Goal: Ask a question

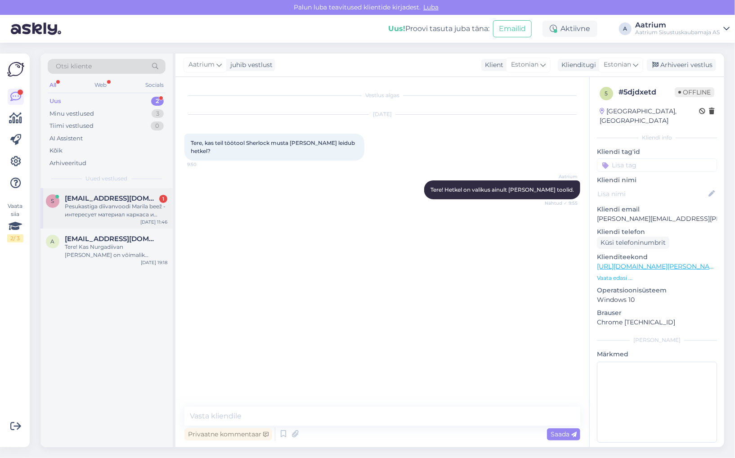
click at [128, 209] on div "Pesukastiga diivanvoodi Marila beež - интересует материал каркаса и страна прои…" at bounding box center [116, 210] width 103 height 16
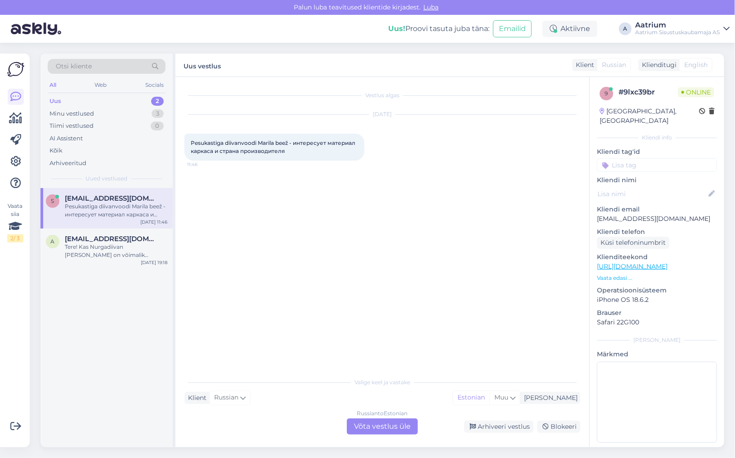
click at [667, 262] on link "[URL][DOMAIN_NAME]" at bounding box center [632, 266] width 71 height 8
click at [381, 425] on div "Russian to Estonian Võta vestlus üle" at bounding box center [382, 426] width 71 height 16
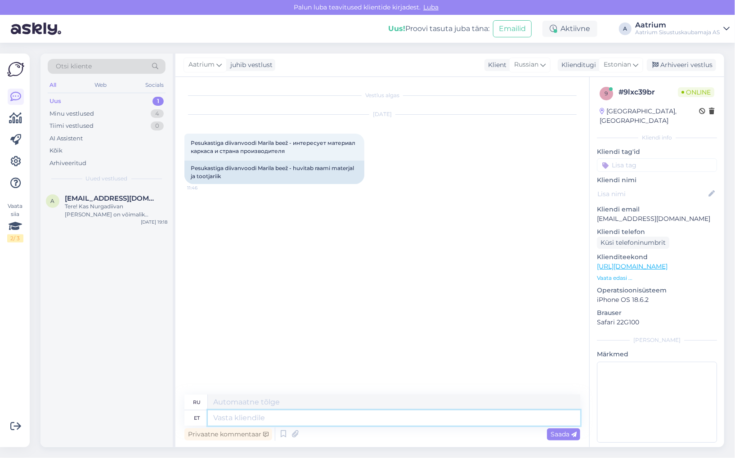
click at [260, 421] on textarea at bounding box center [394, 417] width 372 height 15
type textarea "Tere!"
type textarea "Привет!"
type textarea "Tere! [GEOGRAPHIC_DATA] o"
type textarea "Привет! Рамка"
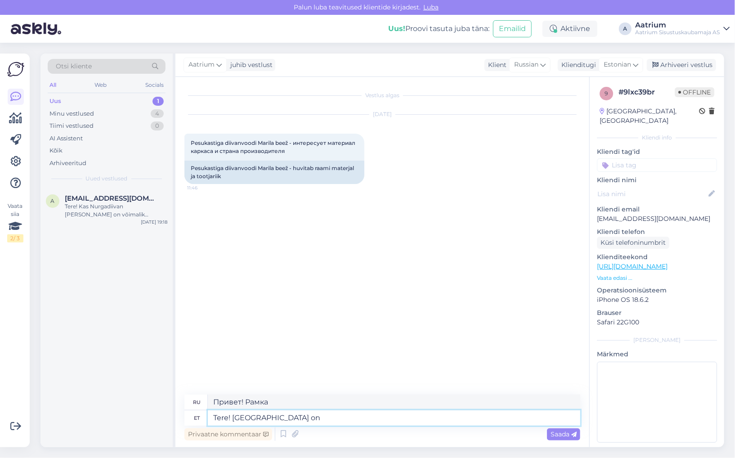
type textarea "Tere! [GEOGRAPHIC_DATA] on"
type textarea "Привет! [GEOGRAPHIC_DATA]"
type textarea "Tere! Karkass on puidust"
type textarea "Здравствуйте! Каркас сделан из дерева."
type textarea "Tere! Karkass on puidust ja"
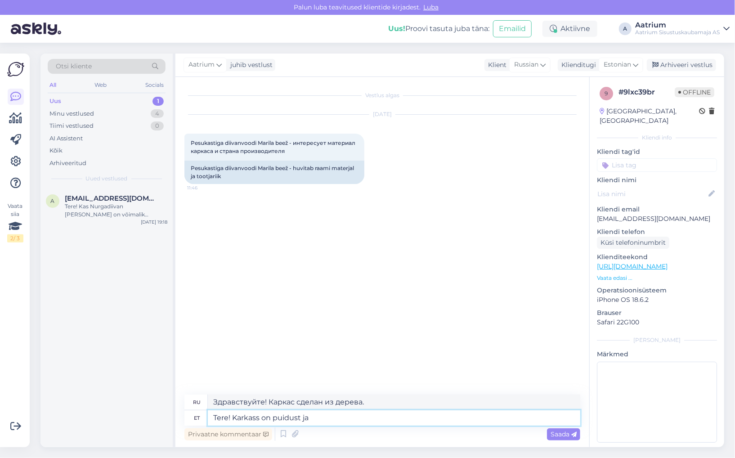
type textarea "Здравствуйте! Каркас деревянный и"
type textarea "Tere! Karkass on puidust ja toodetud"
type textarea "Здравствуйте! Каркас деревянный и изготовлен вручную."
type textarea "Tere! Karkass on puidust ja toodetud on"
type textarea "Здравствуйте! Каркас деревянный, изготовлен"
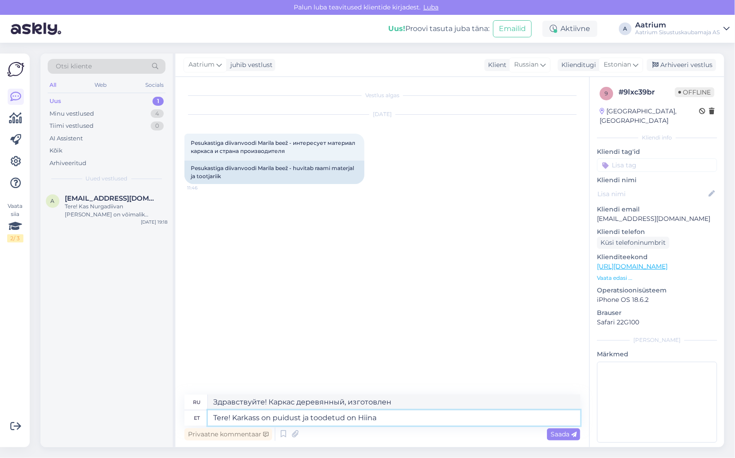
type textarea "Tere! Karkass on puidust ja toodetud on Hiinas"
type textarea "Здравствуйте! Рама деревянная, сделана в [GEOGRAPHIC_DATA]."
type textarea "Tere! Karkass on puidust ja toodetud on Hiinas."
click at [560, 438] on div "Saada" at bounding box center [563, 434] width 33 height 12
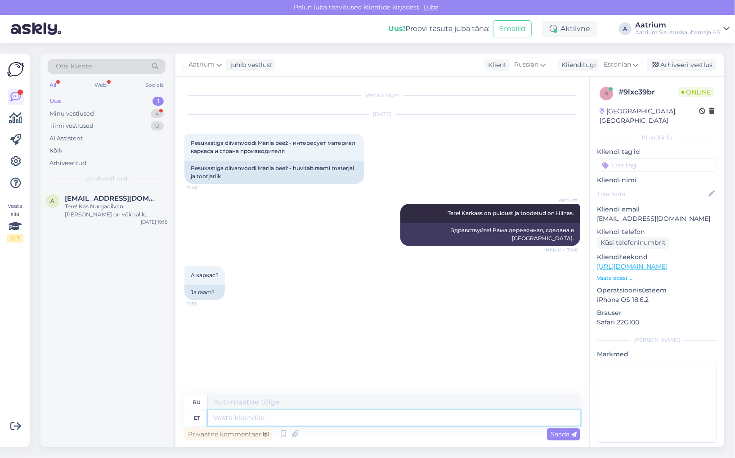
click at [373, 416] on textarea at bounding box center [394, 417] width 372 height 15
paste textarea "Karkass on valmistatud puidust"
type textarea "Karkass on valmistatud puidust"
type textarea "Каркас изготовлен из дерева."
type textarea "Karkass on valmistatud puidust."
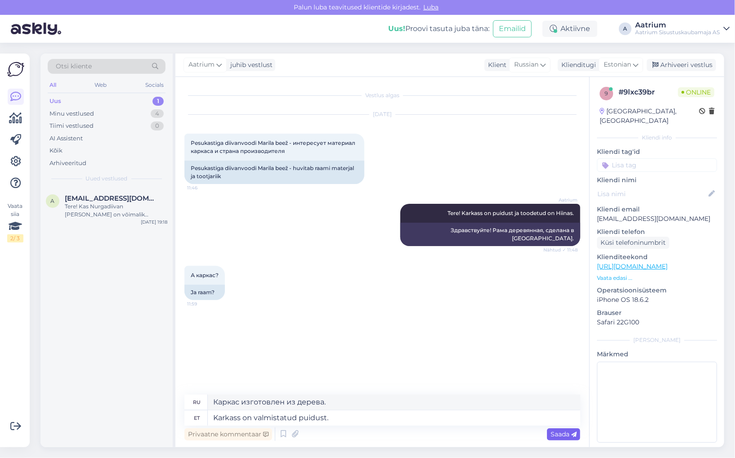
click at [565, 435] on span "Saada" at bounding box center [564, 434] width 26 height 8
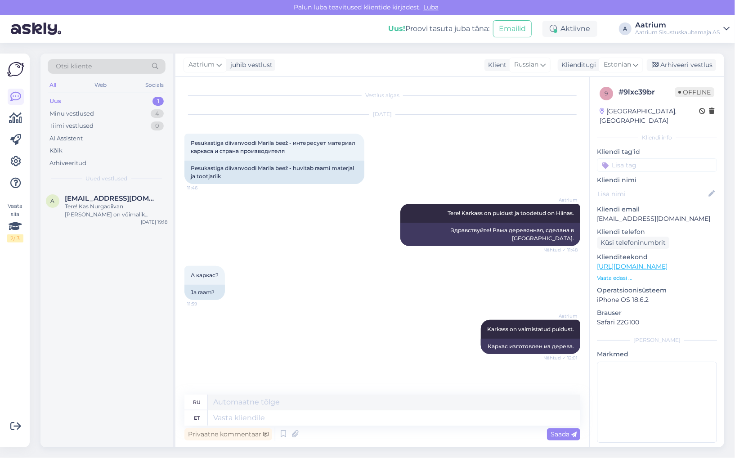
click at [248, 210] on div "Aatrium Tere! Karkass on puidust ja toodetud on Hiinas. Nähtud ✓ 11:48 Здравств…" at bounding box center [382, 225] width 396 height 62
click at [265, 326] on div "Aatrium Karkass on valmistatud puidust. Nähtud ✓ 12:01 Каркас изготовлен из дер…" at bounding box center [382, 337] width 396 height 54
click at [699, 63] on div "Arhiveeri vestlus" at bounding box center [681, 65] width 69 height 12
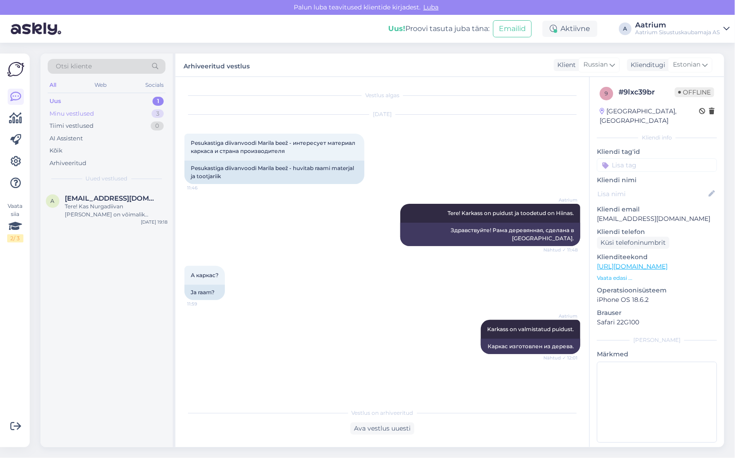
click at [77, 112] on div "Minu vestlused" at bounding box center [71, 113] width 45 height 9
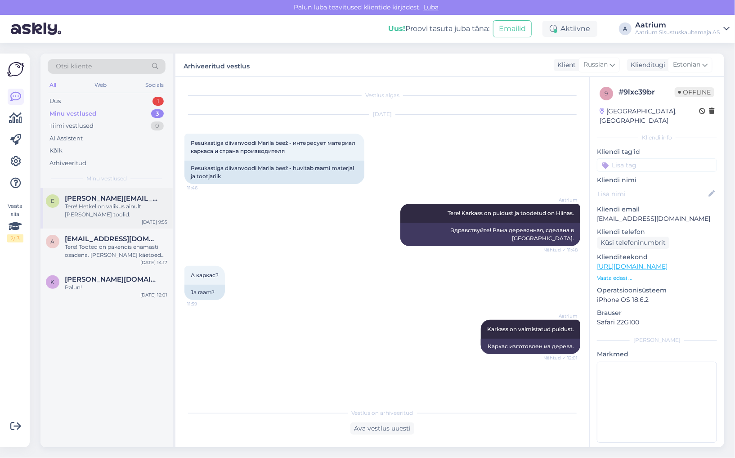
click at [117, 213] on div "Tere! Hetkel on valikus ainult [PERSON_NAME] toolid." at bounding box center [116, 210] width 103 height 16
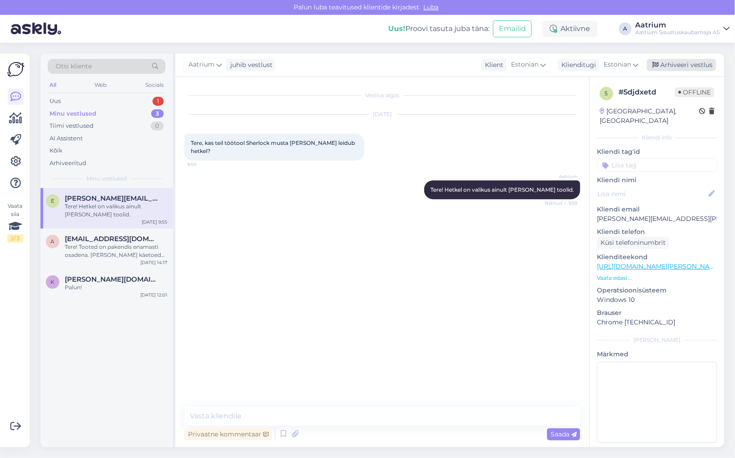
click at [681, 65] on div "Arhiveeri vestlus" at bounding box center [681, 65] width 69 height 12
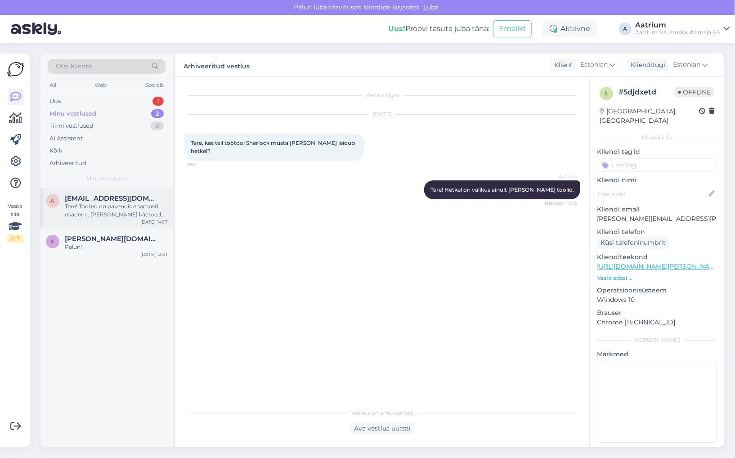
click at [157, 194] on div "[EMAIL_ADDRESS][DOMAIN_NAME]" at bounding box center [116, 198] width 103 height 8
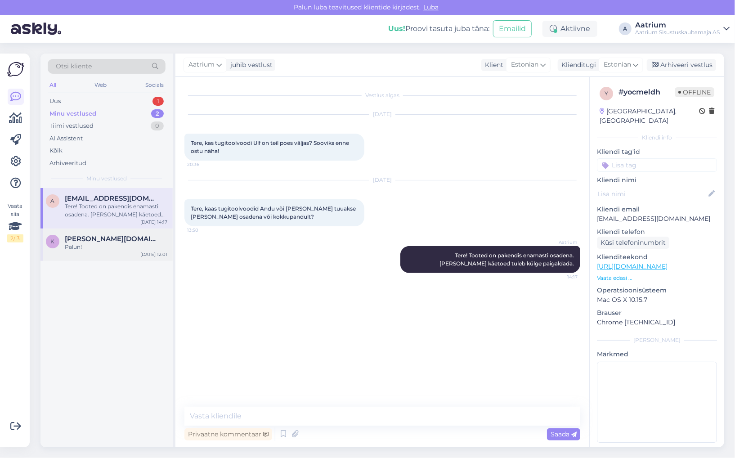
click at [130, 252] on div "K [PERSON_NAME][DOMAIN_NAME][EMAIL_ADDRESS][DOMAIN_NAME] Palun! [DATE] 12:01" at bounding box center [106, 244] width 132 height 32
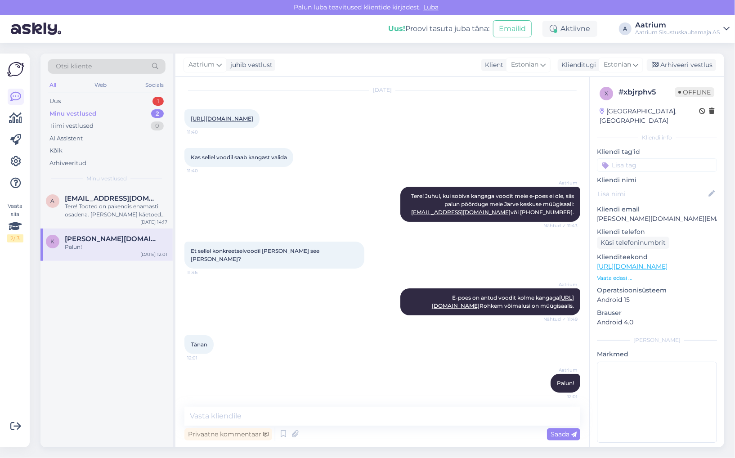
scroll to position [36, 0]
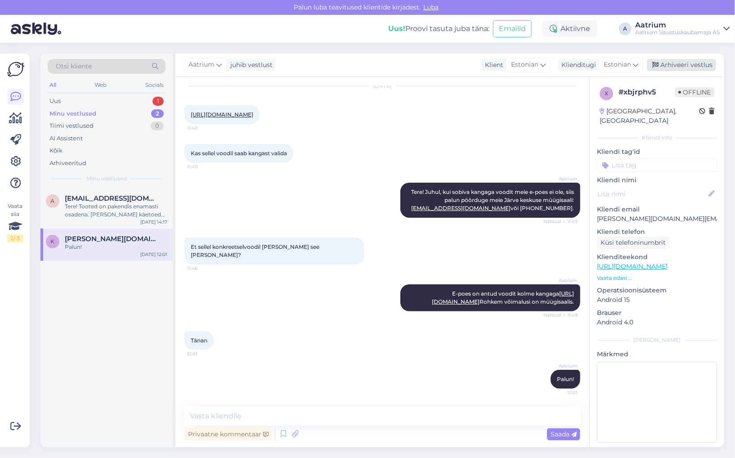
click at [697, 63] on div "Arhiveeri vestlus" at bounding box center [681, 65] width 69 height 12
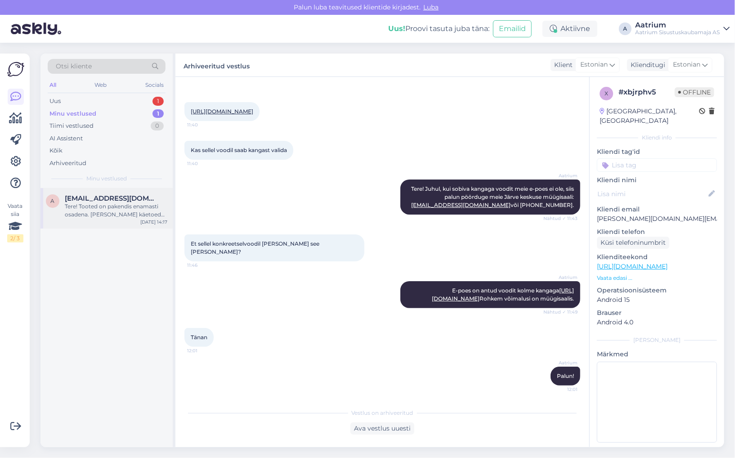
click at [143, 210] on div "Tere! Tooted on pakendis enamasti osadena. [PERSON_NAME] käetoed tuleb külge pa…" at bounding box center [116, 210] width 103 height 16
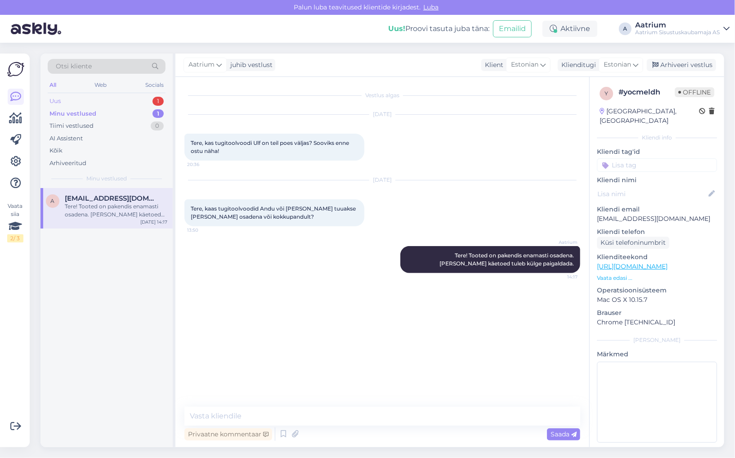
click at [58, 102] on div "Uus" at bounding box center [54, 101] width 11 height 9
